Goal: Task Accomplishment & Management: Use online tool/utility

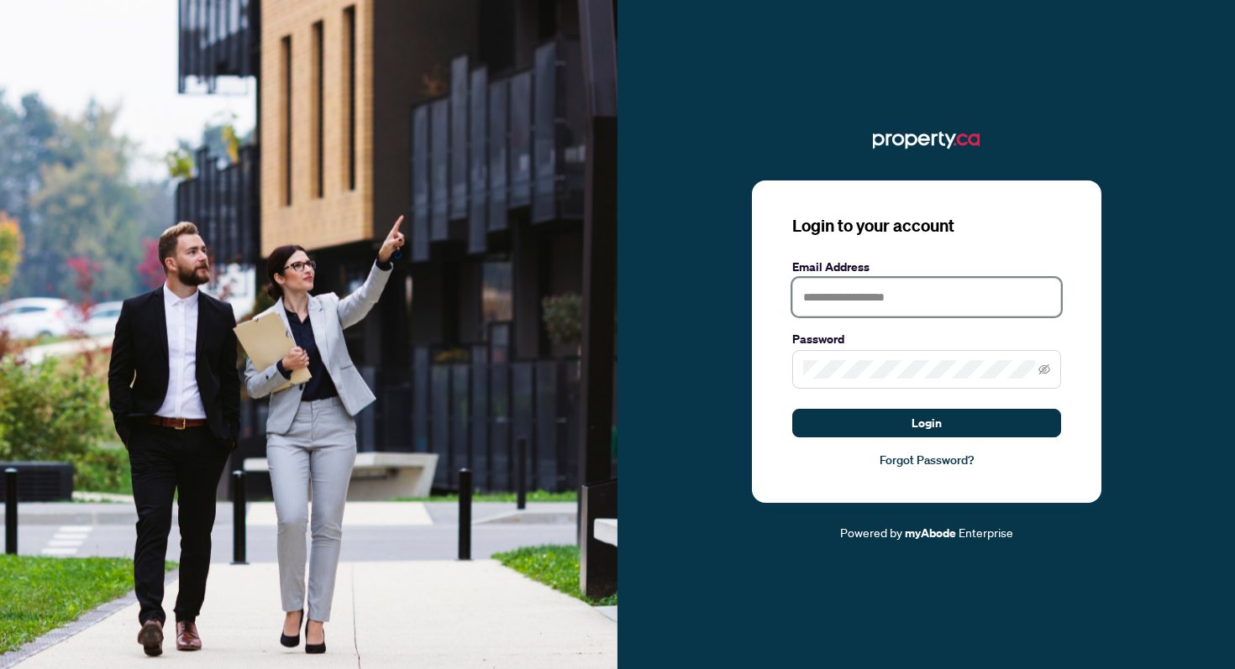
click at [907, 300] on input "text" at bounding box center [926, 297] width 269 height 39
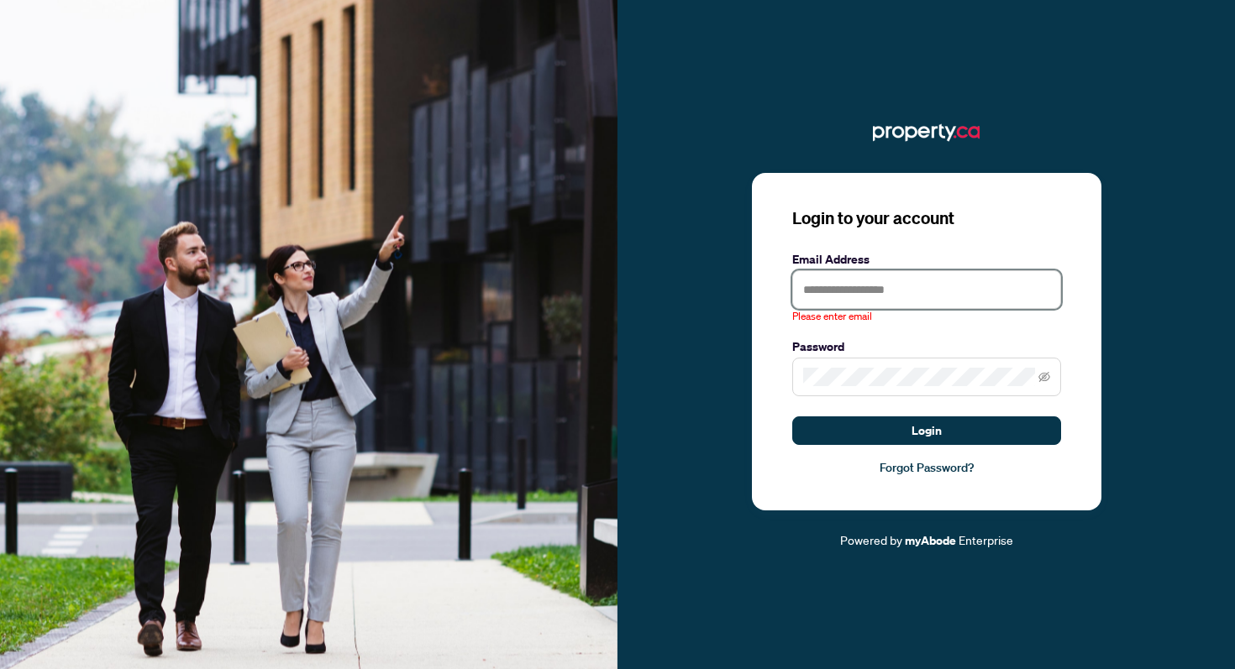
type input "**********"
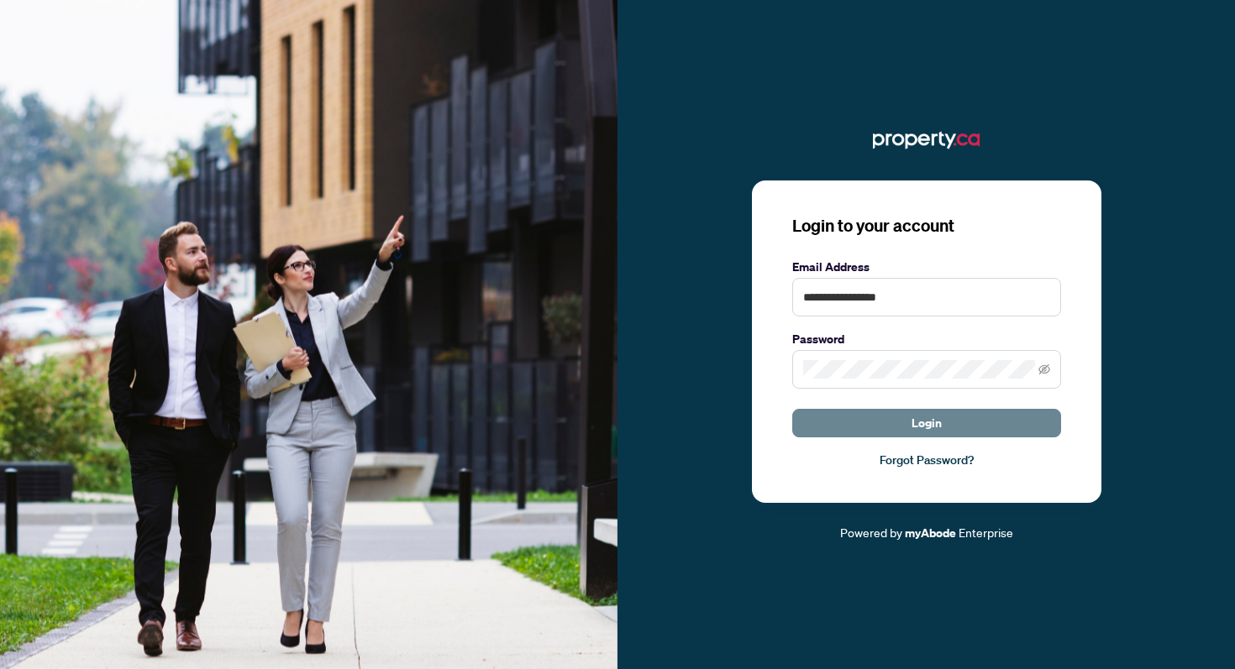
click at [932, 412] on span "Login" at bounding box center [926, 423] width 30 height 27
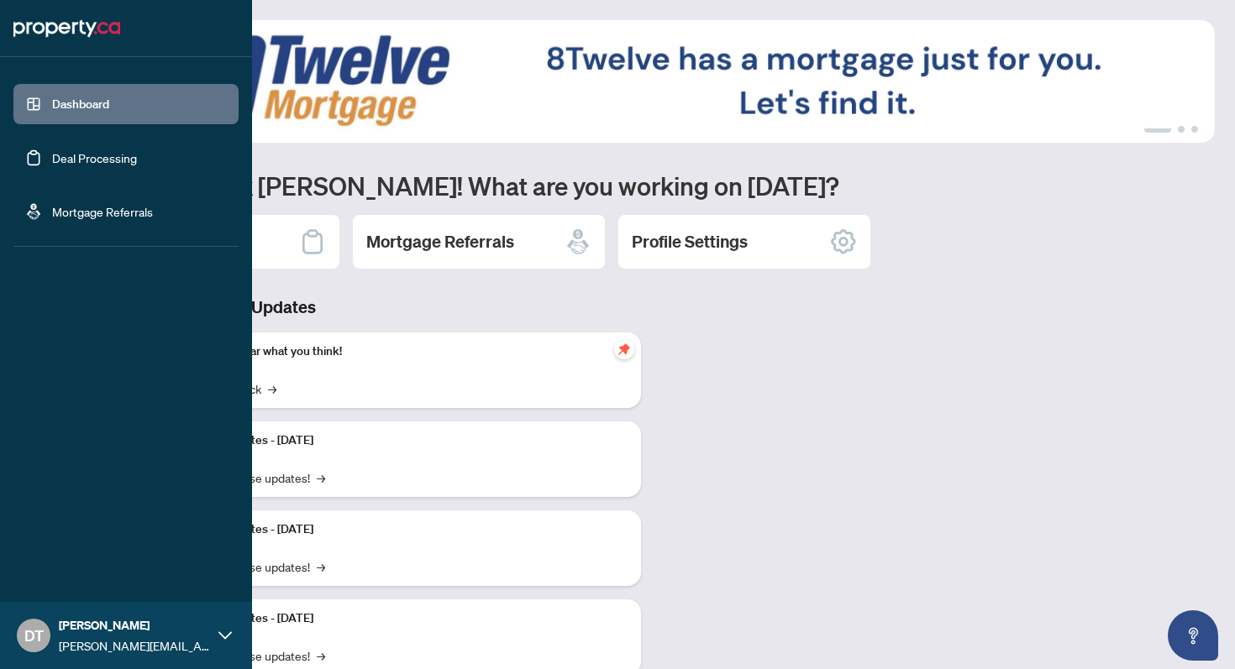
click at [52, 160] on link "Deal Processing" at bounding box center [94, 157] width 85 height 15
